Goal: Check status: Check status

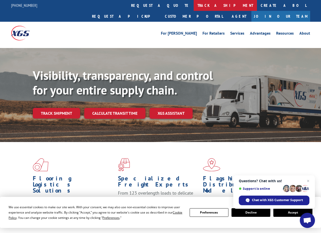
click at [194, 4] on link "track a shipment" at bounding box center [225, 5] width 63 height 11
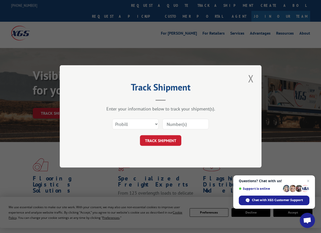
click at [184, 124] on input at bounding box center [186, 124] width 46 height 11
type input "15477076"
click at [159, 141] on button "TRACK SHIPMENT" at bounding box center [160, 140] width 41 height 11
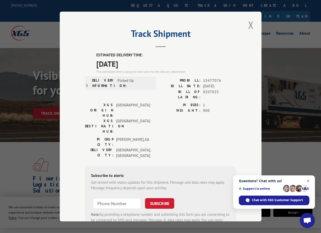
click at [308, 180] on span "Open chat" at bounding box center [308, 181] width 6 height 6
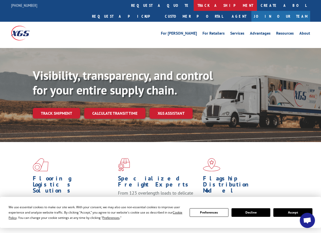
click at [194, 4] on link "track a shipment" at bounding box center [225, 5] width 63 height 11
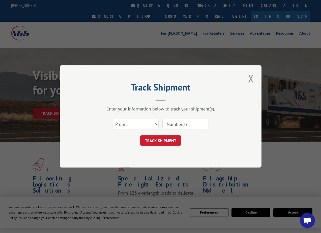
click at [191, 123] on input at bounding box center [186, 124] width 46 height 11
click at [174, 124] on input at bounding box center [186, 124] width 46 height 11
type input "15477076"
click at [164, 141] on button "TRACK SHIPMENT" at bounding box center [160, 140] width 41 height 11
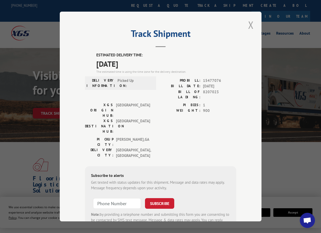
click at [249, 23] on button "Close modal" at bounding box center [251, 25] width 9 height 14
